Goal: Task Accomplishment & Management: Use online tool/utility

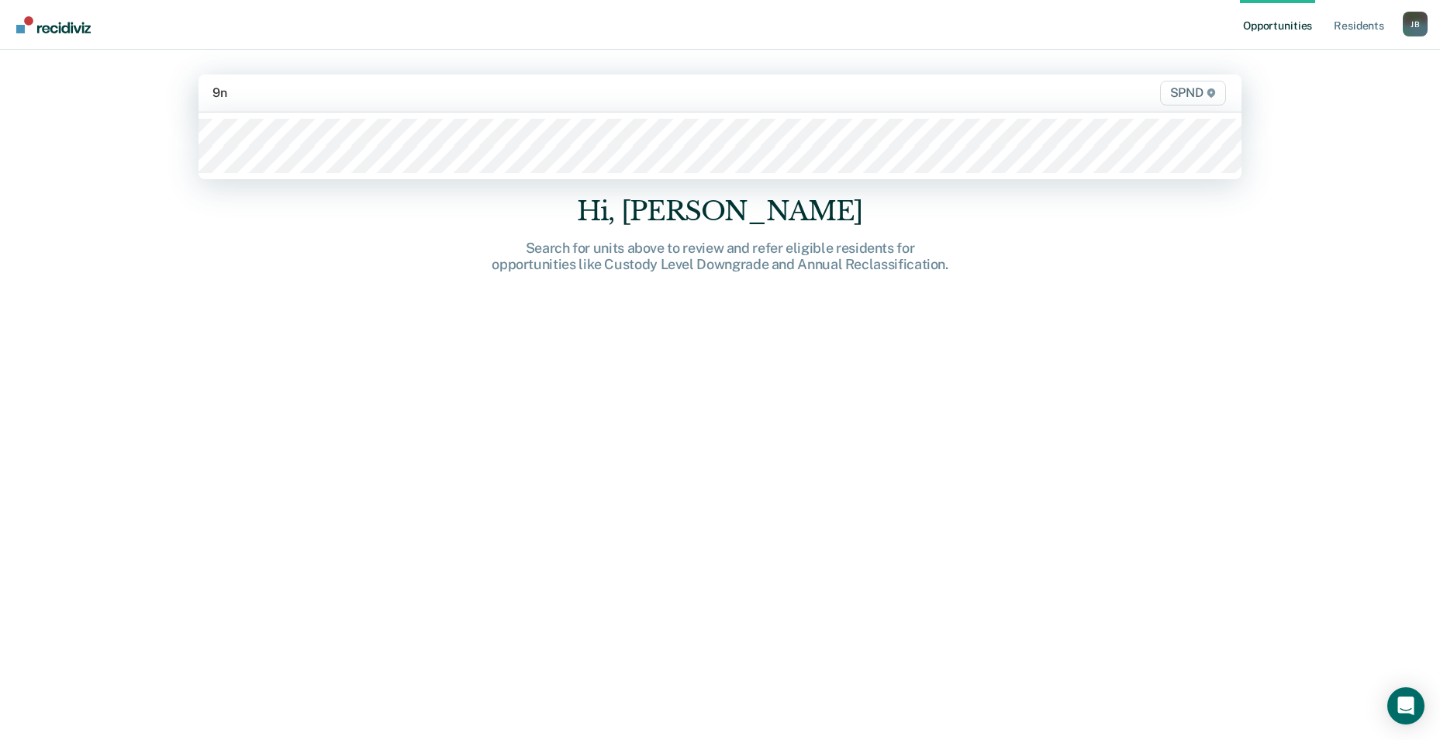
type input "9n2"
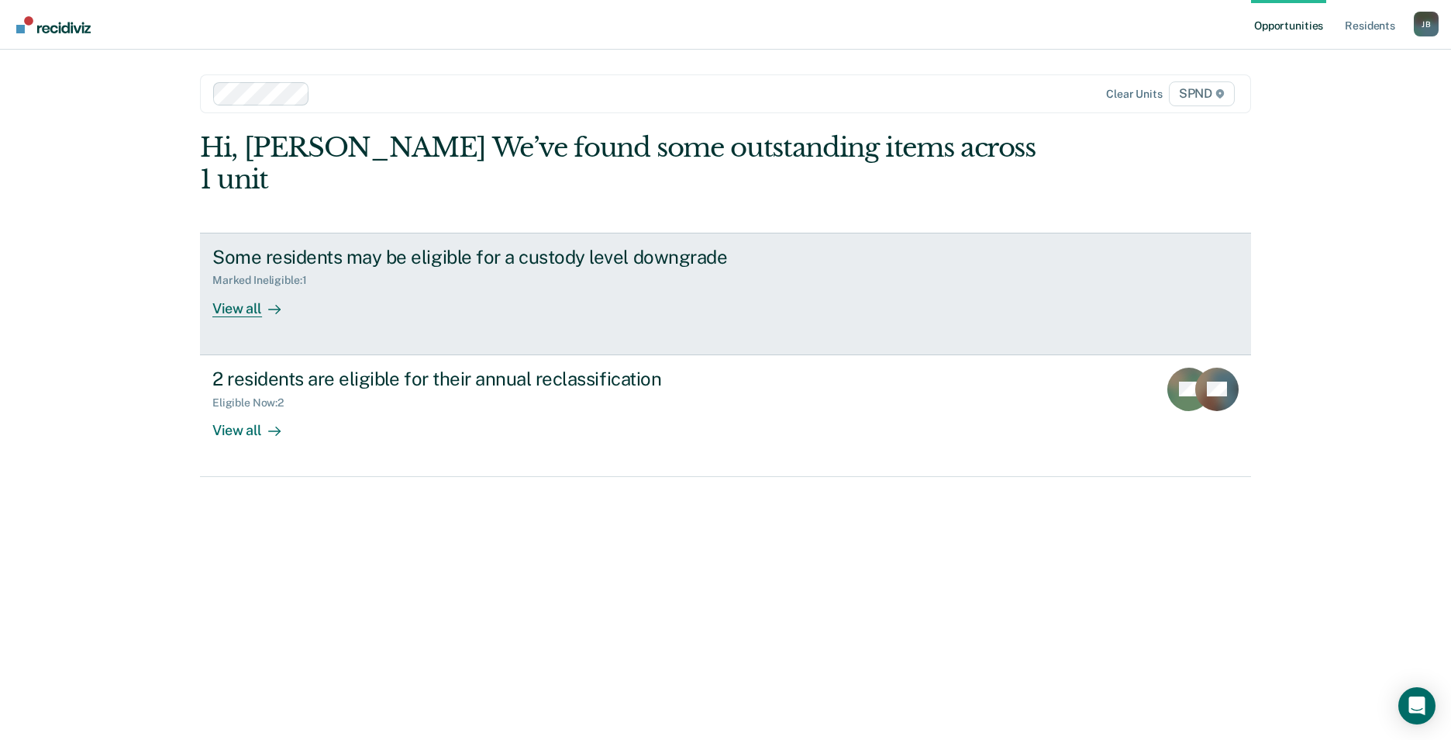
click at [256, 287] on div "View all" at bounding box center [255, 302] width 87 height 30
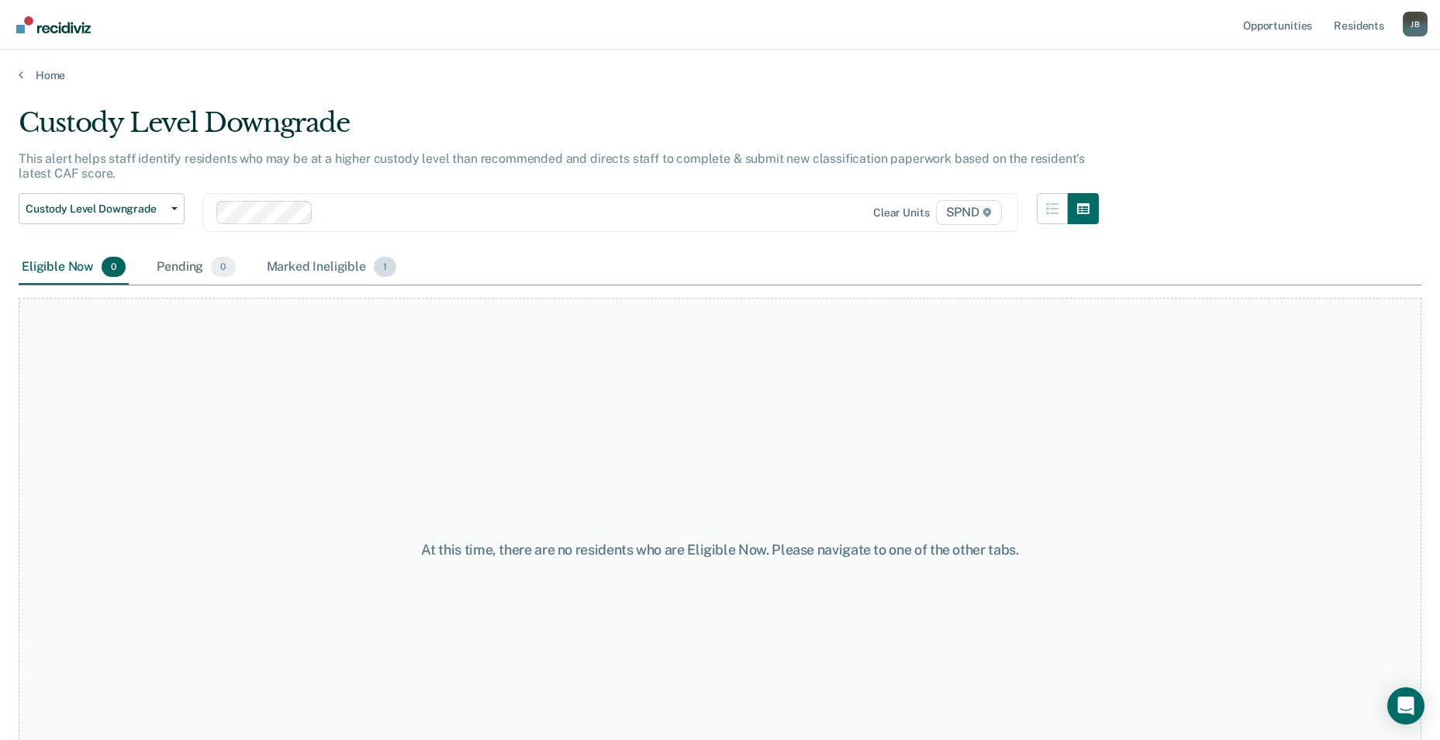
click at [381, 269] on span "1" at bounding box center [385, 267] width 22 height 20
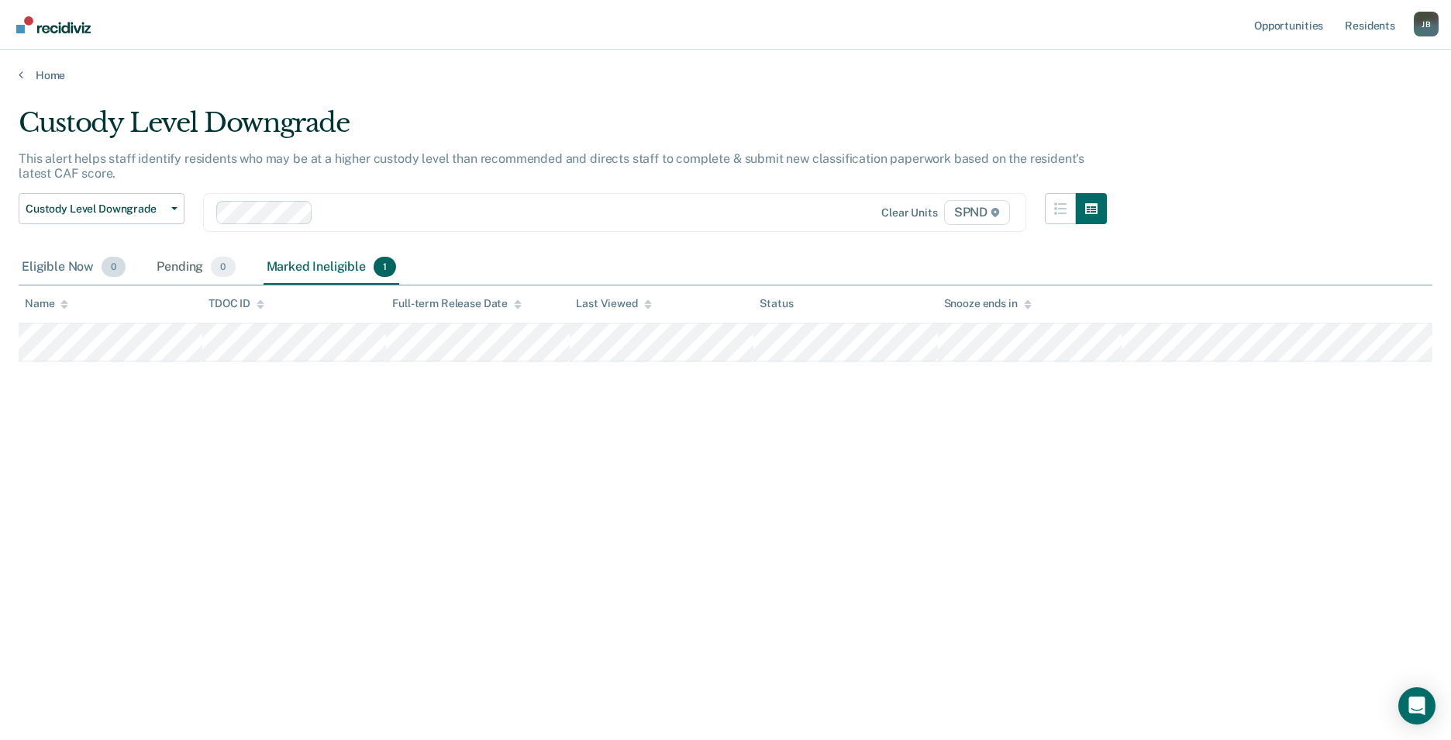
click at [114, 270] on span "0" at bounding box center [114, 267] width 24 height 20
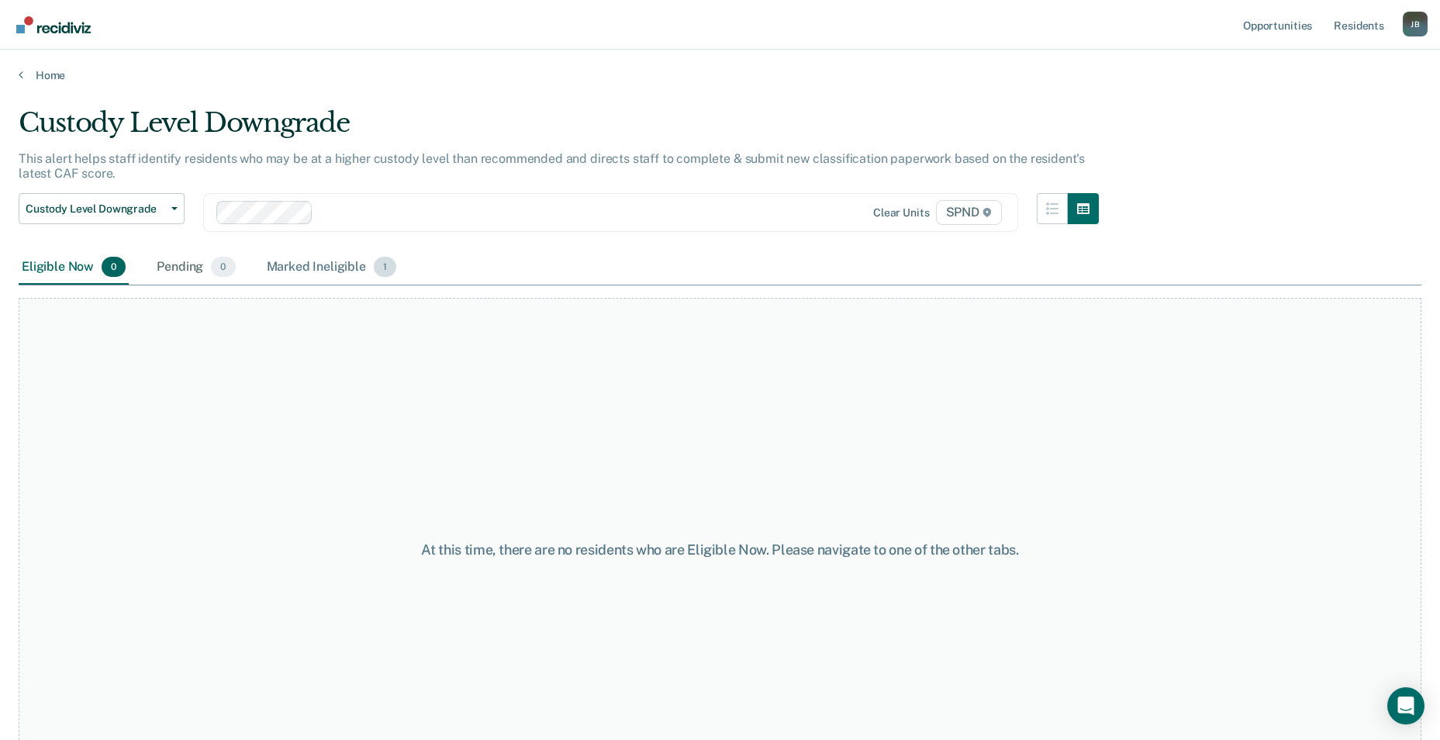
click at [388, 270] on span "1" at bounding box center [385, 267] width 22 height 20
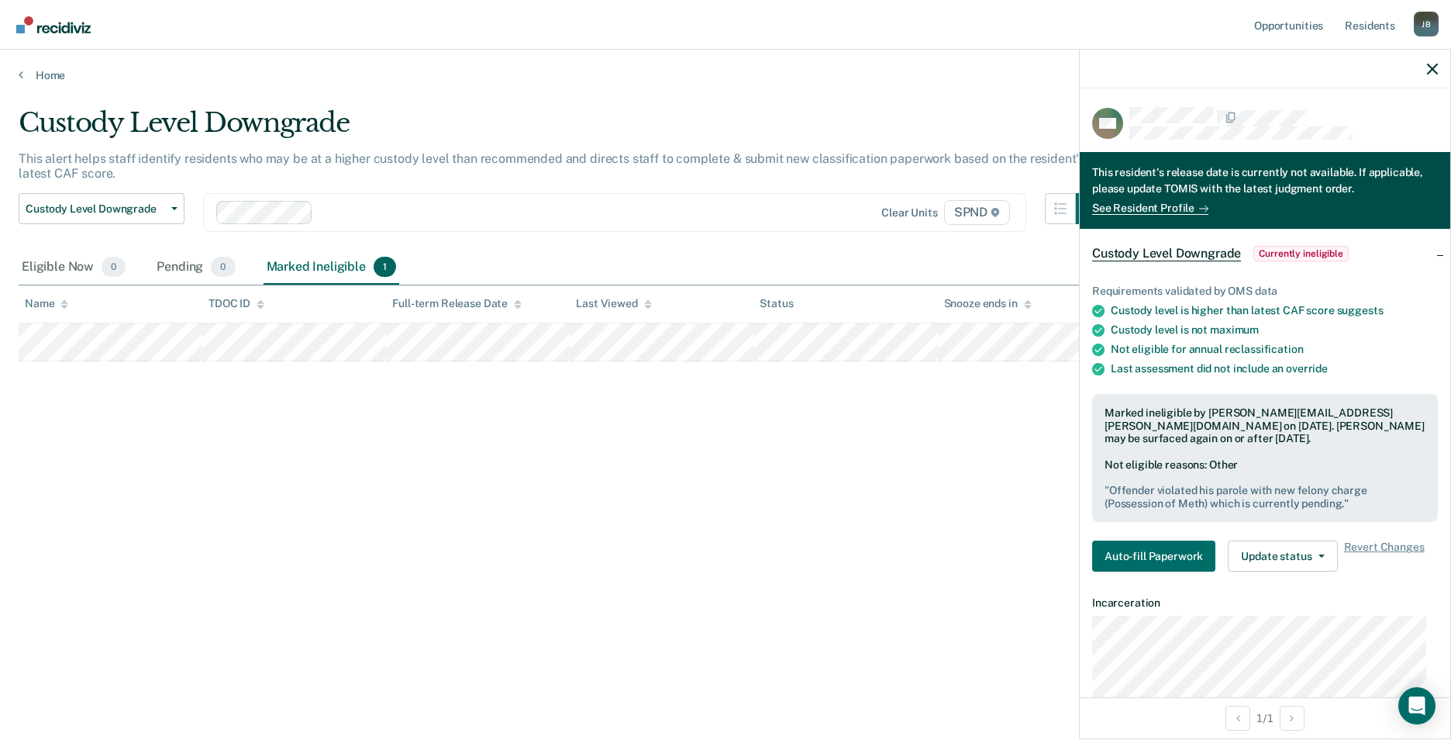
click at [815, 390] on div "Custody Level Downgrade This alert helps staff identify residents who may be at…" at bounding box center [726, 365] width 1414 height 516
click at [1430, 74] on icon "button" at bounding box center [1432, 69] width 11 height 11
click at [1323, 548] on button "Update status" at bounding box center [1282, 555] width 109 height 31
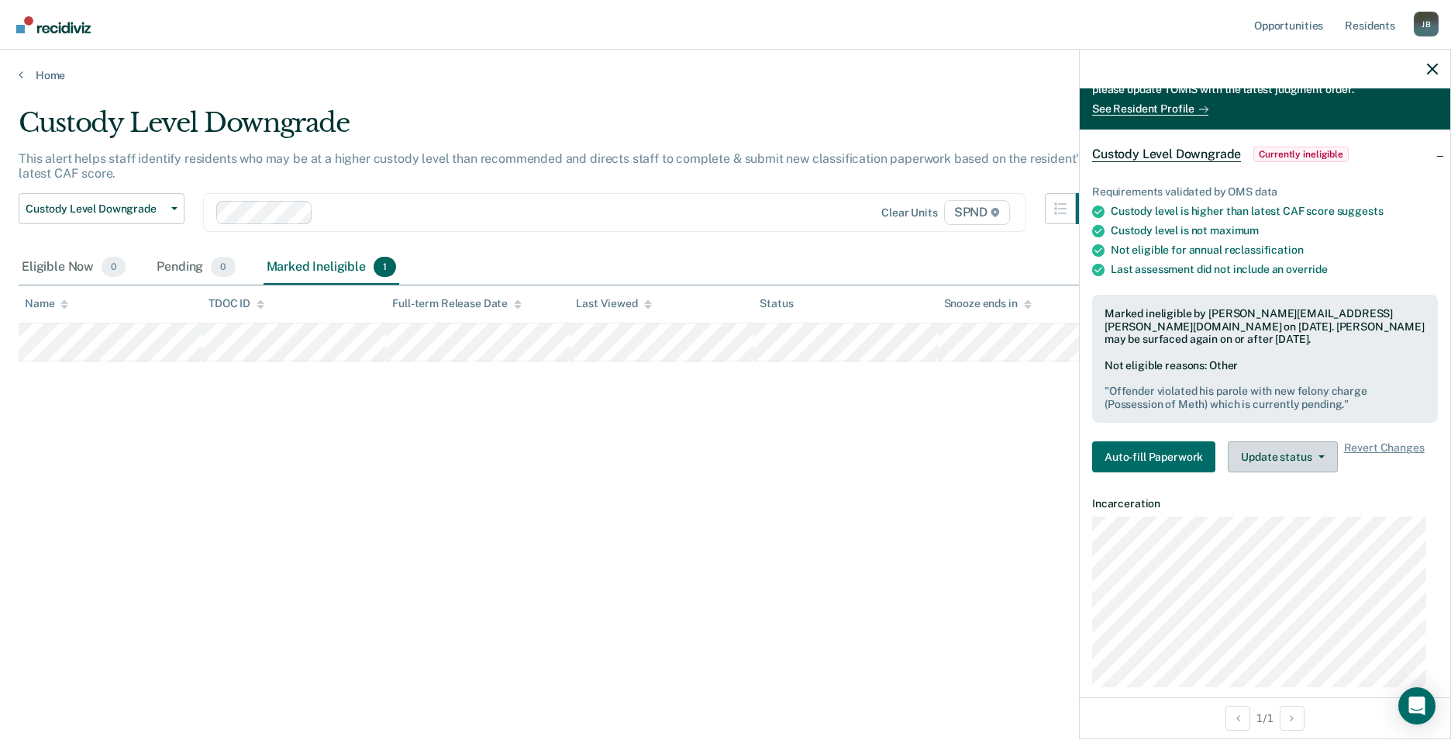
scroll to position [67, 0]
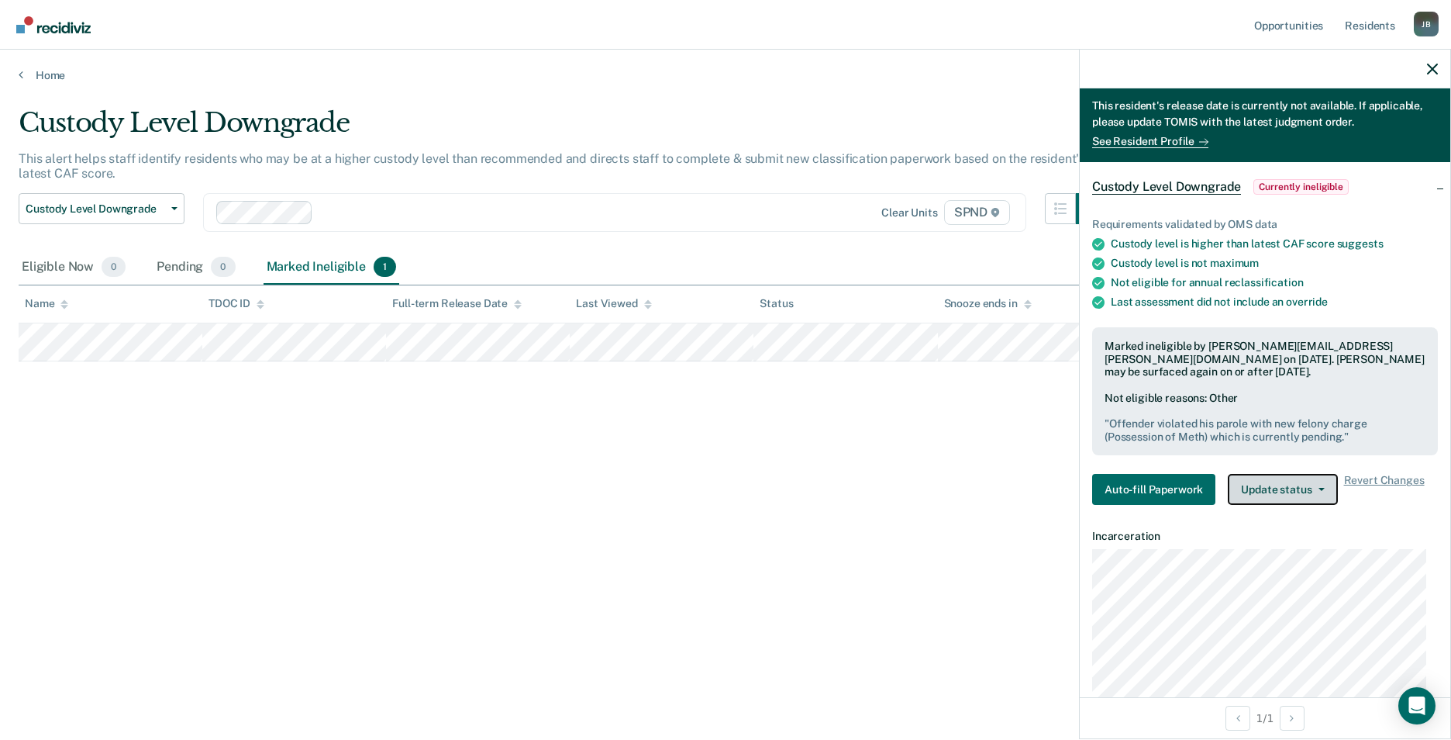
click at [1319, 488] on icon "button" at bounding box center [1322, 489] width 6 height 3
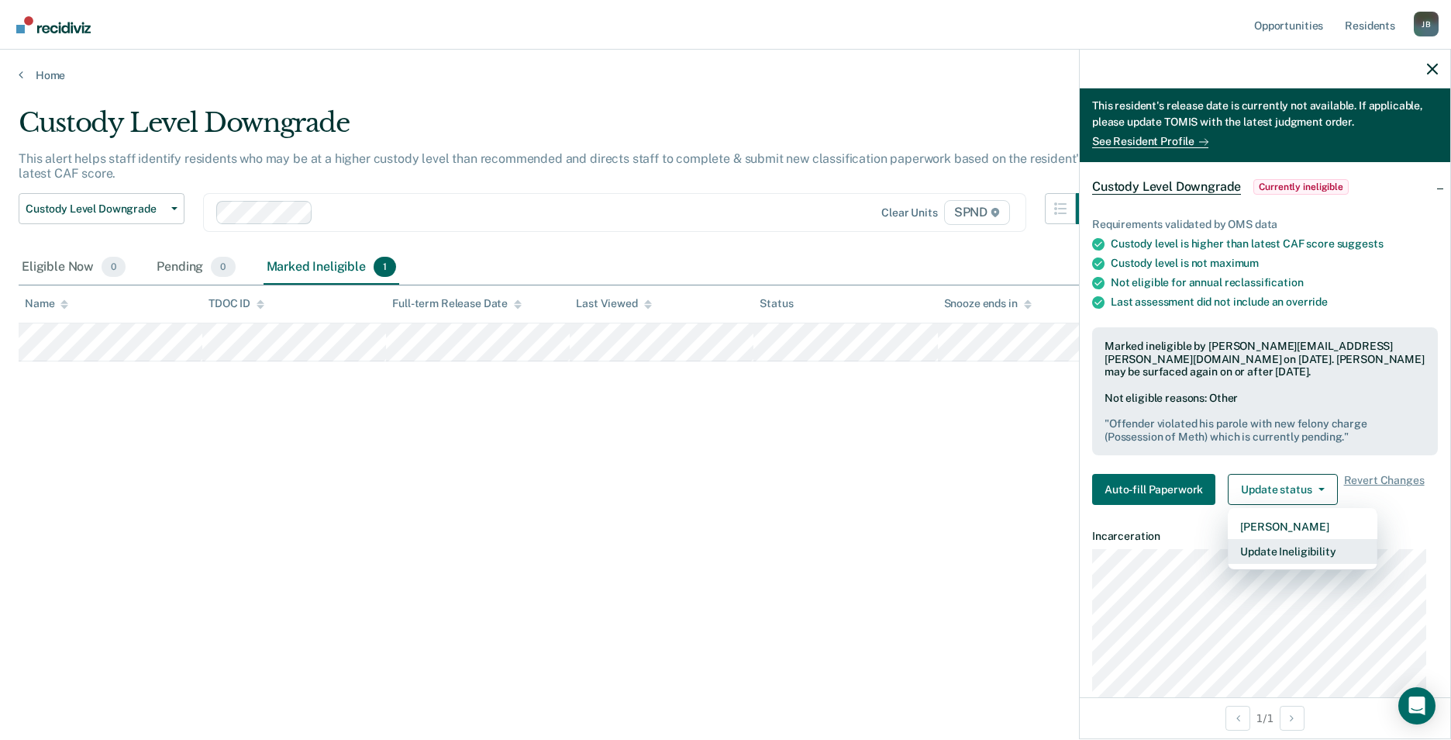
click at [1302, 550] on button "Update Ineligibility" at bounding box center [1303, 551] width 150 height 25
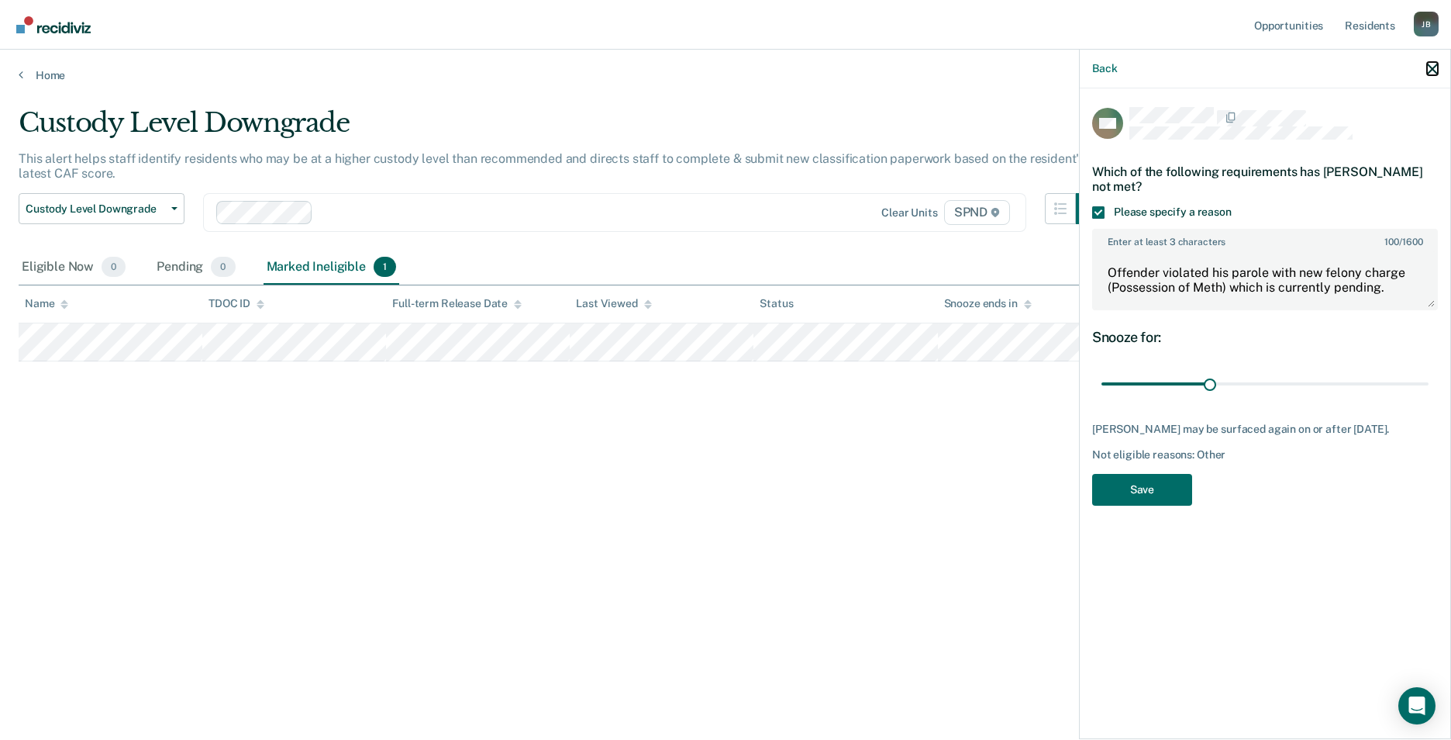
click at [1430, 70] on icon "button" at bounding box center [1432, 69] width 11 height 11
